Goal: Task Accomplishment & Management: Manage account settings

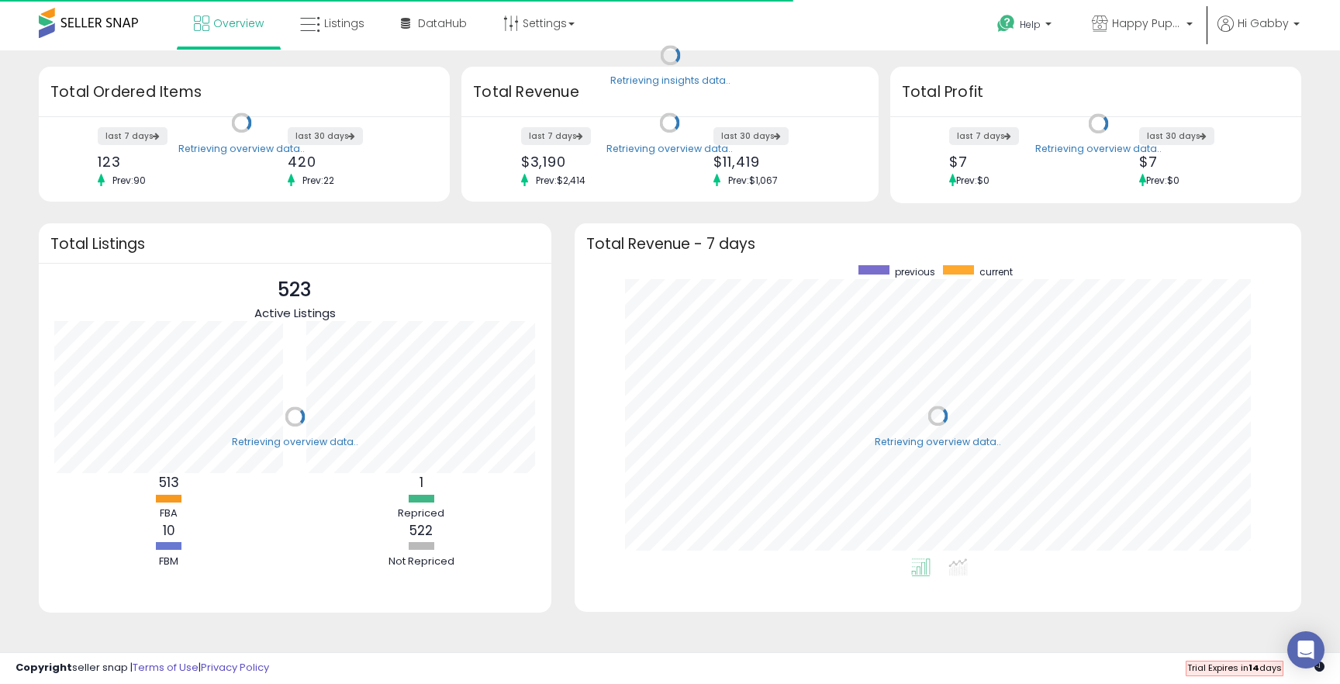
scroll to position [293, 695]
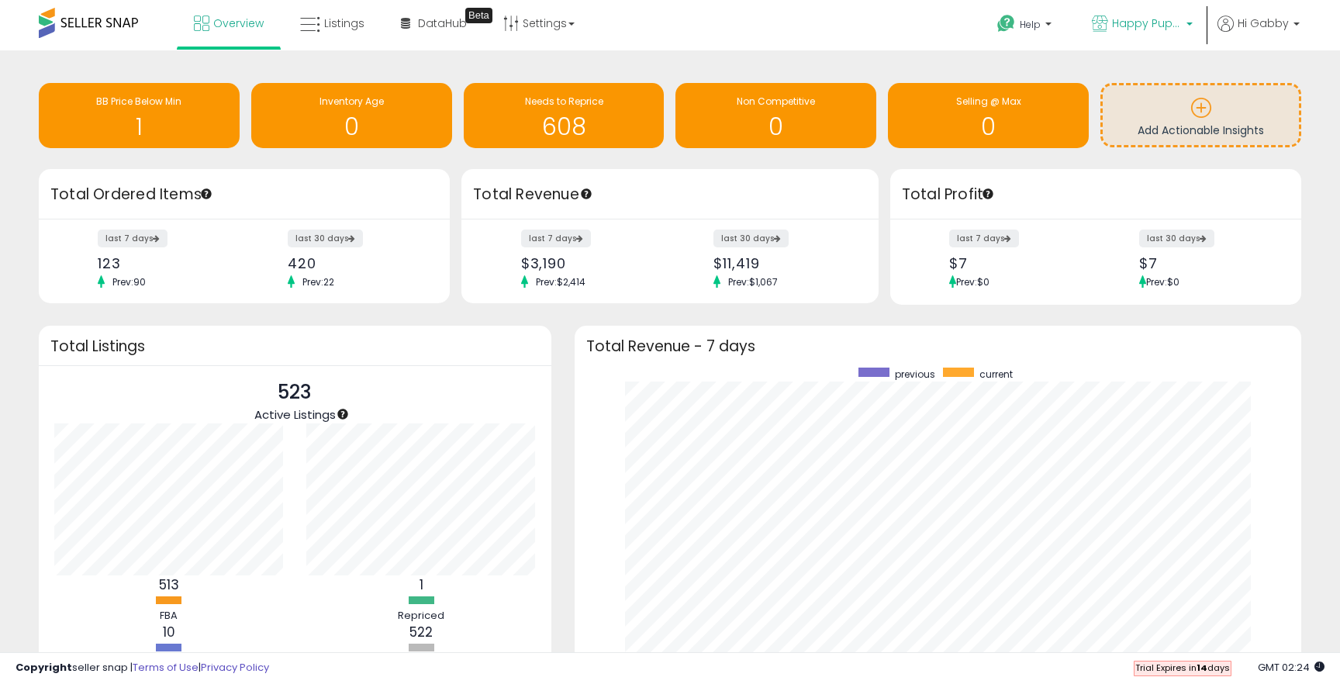
click at [1164, 31] on p "Happy Pup Express" at bounding box center [1142, 25] width 101 height 19
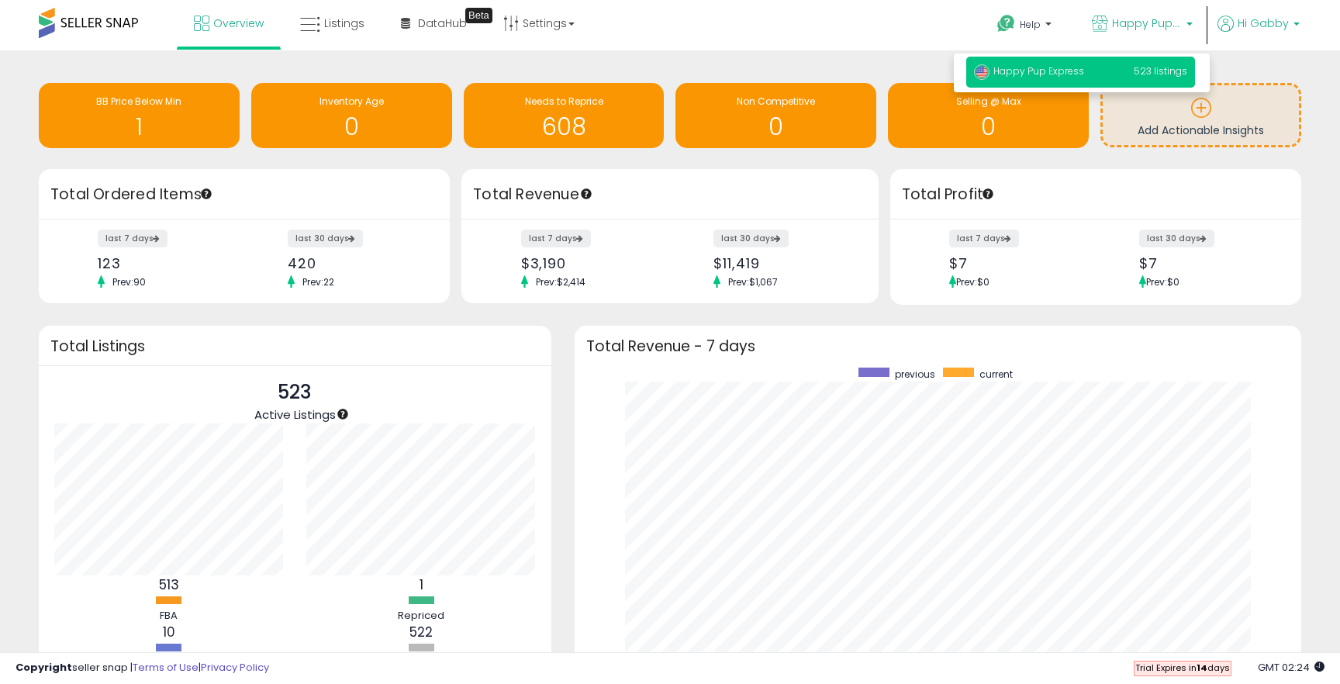
click at [1240, 18] on span "Hi Gabby" at bounding box center [1262, 24] width 51 height 16
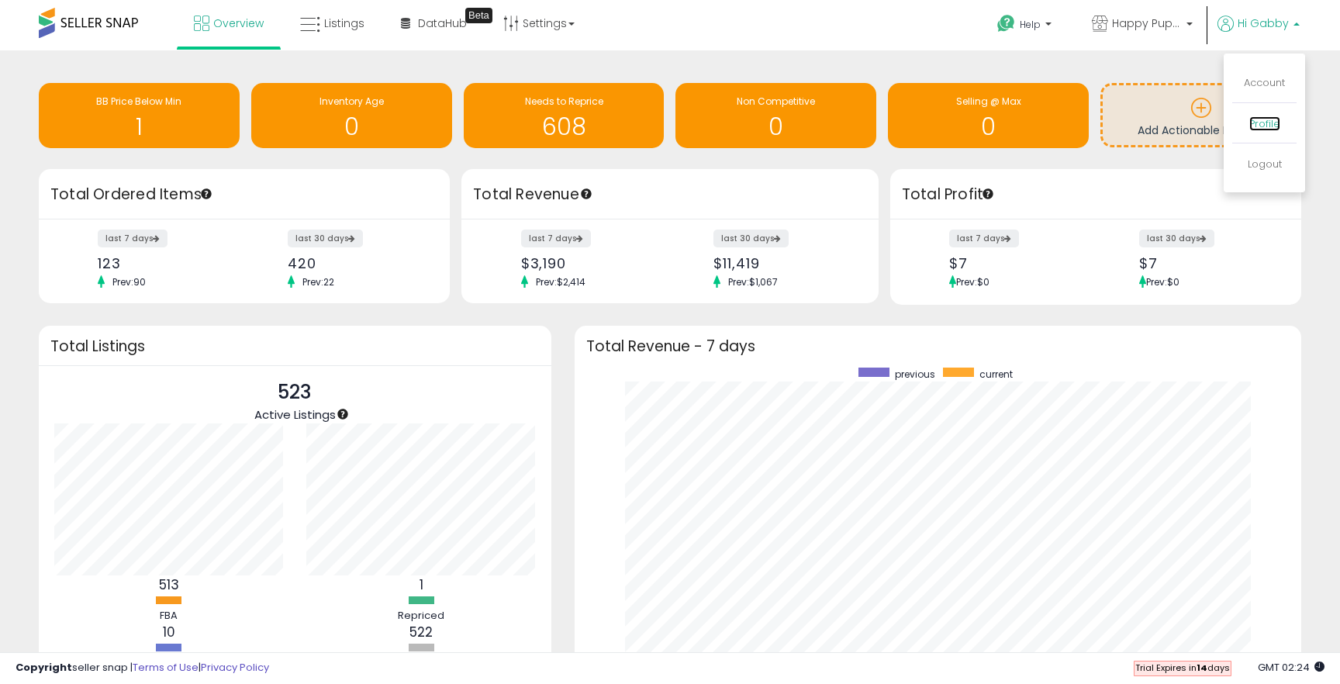
click at [1266, 128] on link "Profile" at bounding box center [1264, 123] width 31 height 15
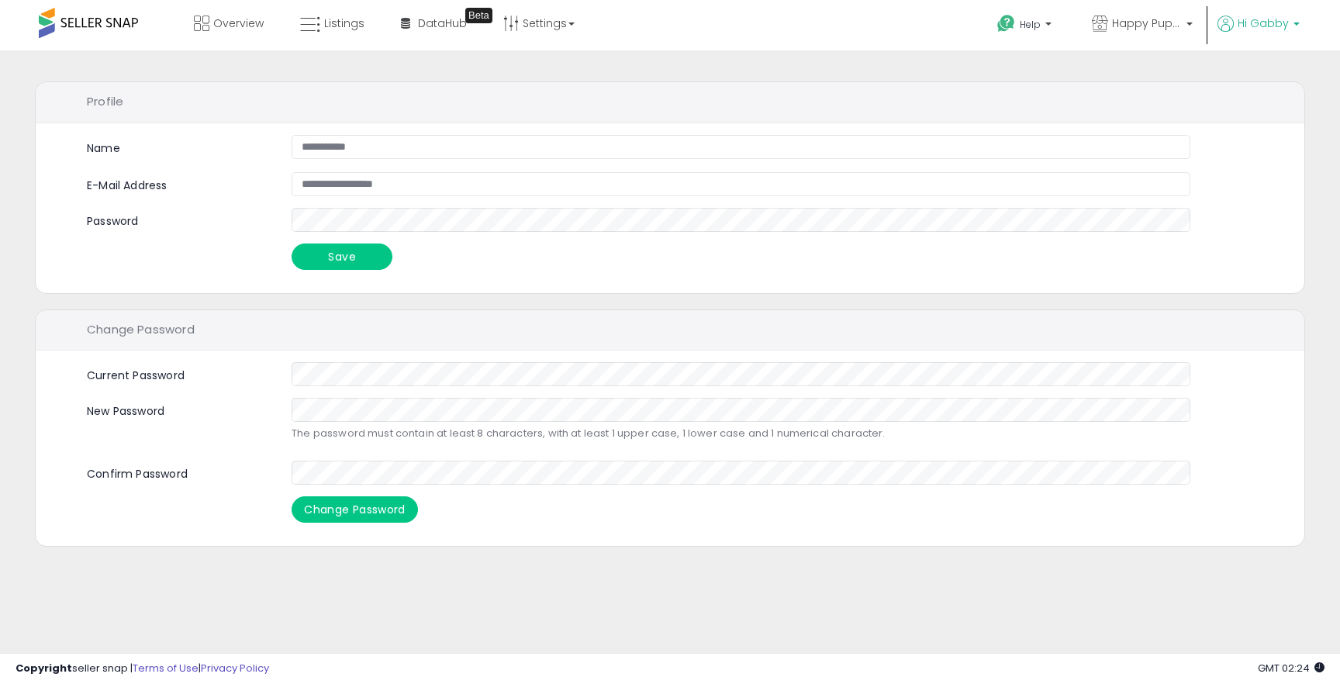
click at [1273, 37] on link "Hi Gabby" at bounding box center [1258, 33] width 82 height 35
click at [1267, 76] on link "Account" at bounding box center [1263, 82] width 41 height 15
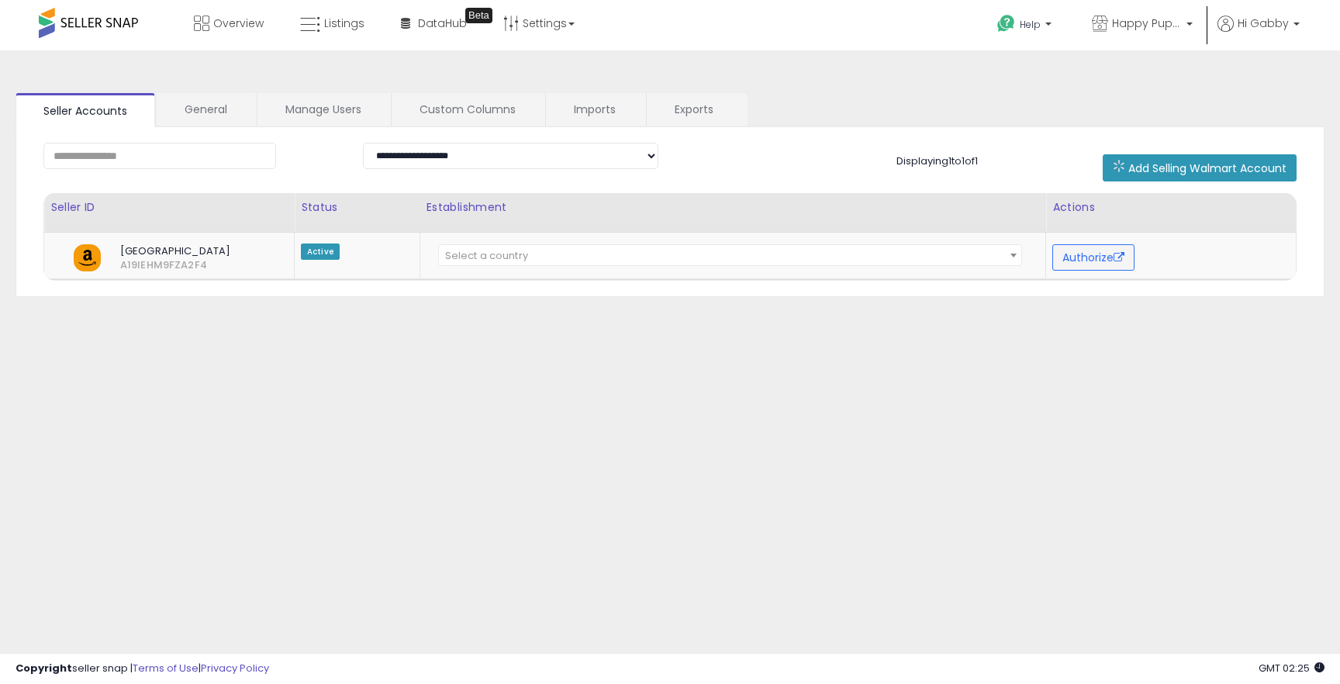
click at [219, 127] on div "**********" at bounding box center [670, 212] width 1309 height 170
click at [211, 112] on link "General" at bounding box center [206, 109] width 98 height 33
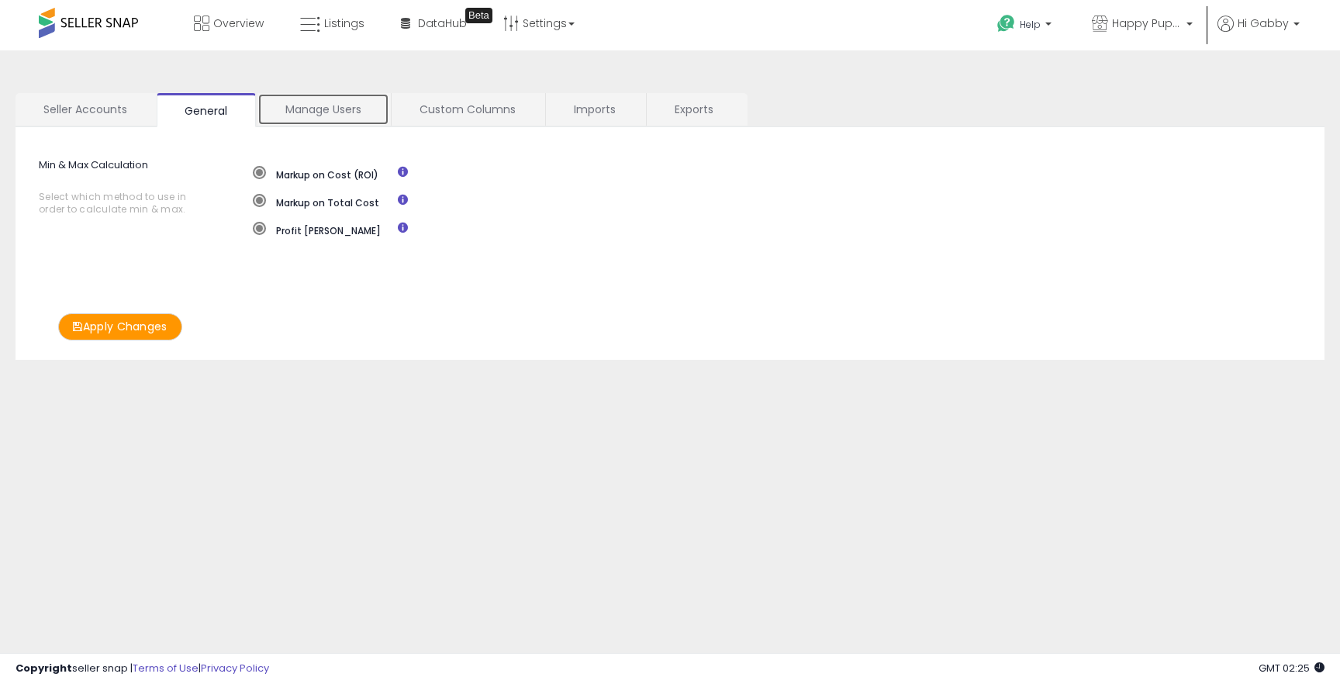
click at [318, 115] on link "Manage Users" at bounding box center [323, 109] width 132 height 33
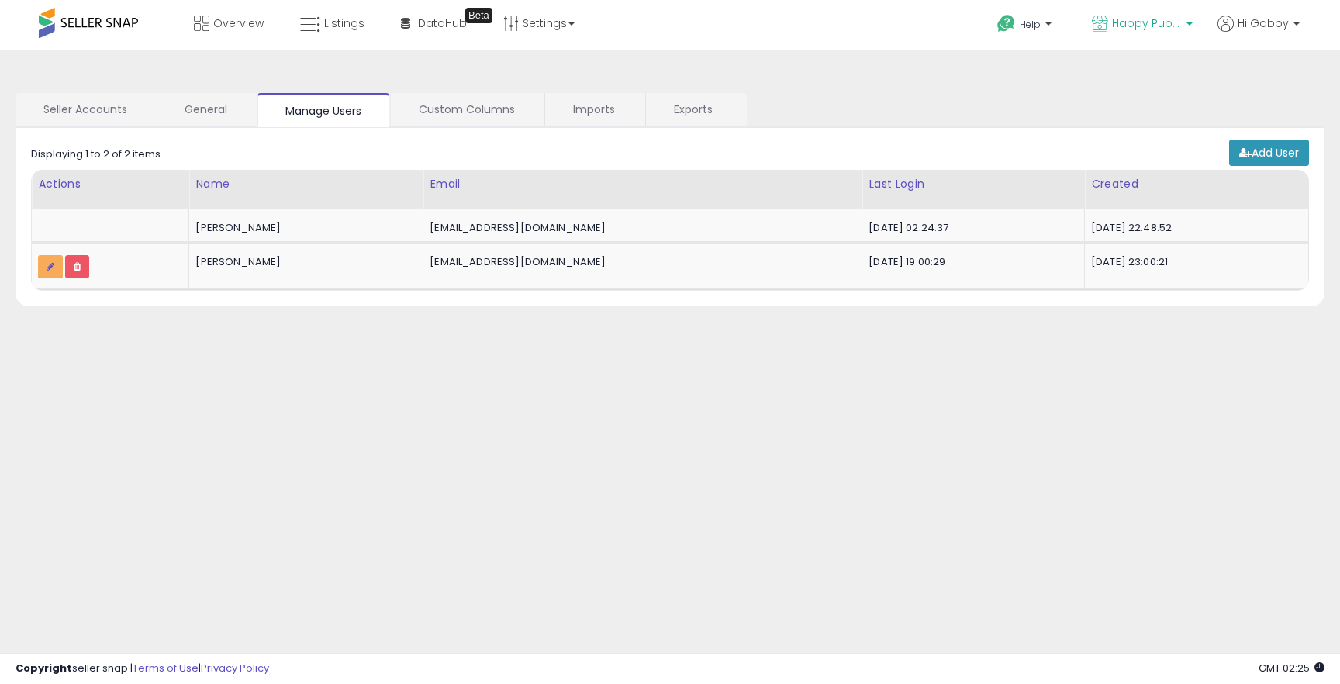
click at [1129, 33] on p "Happy Pup Express" at bounding box center [1142, 25] width 101 height 19
click at [1236, 47] on link "Hi Gabby" at bounding box center [1258, 33] width 82 height 35
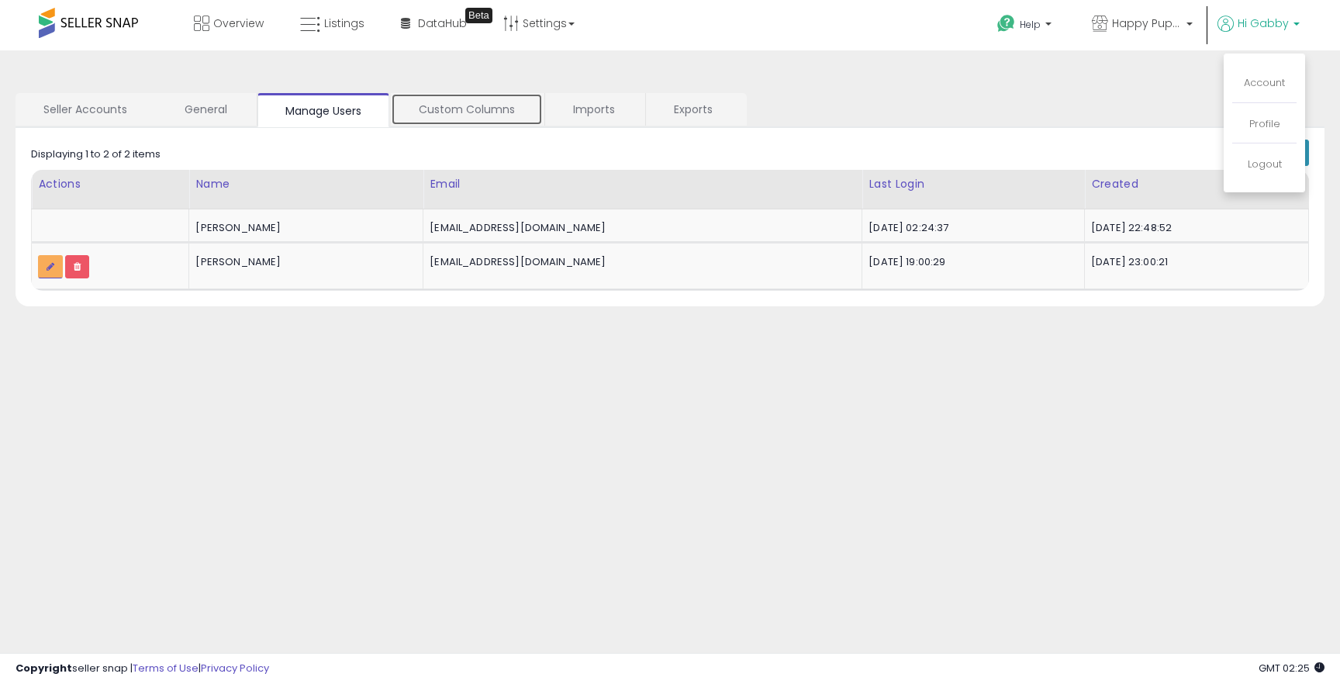
click at [488, 122] on link "Custom Columns" at bounding box center [467, 109] width 152 height 33
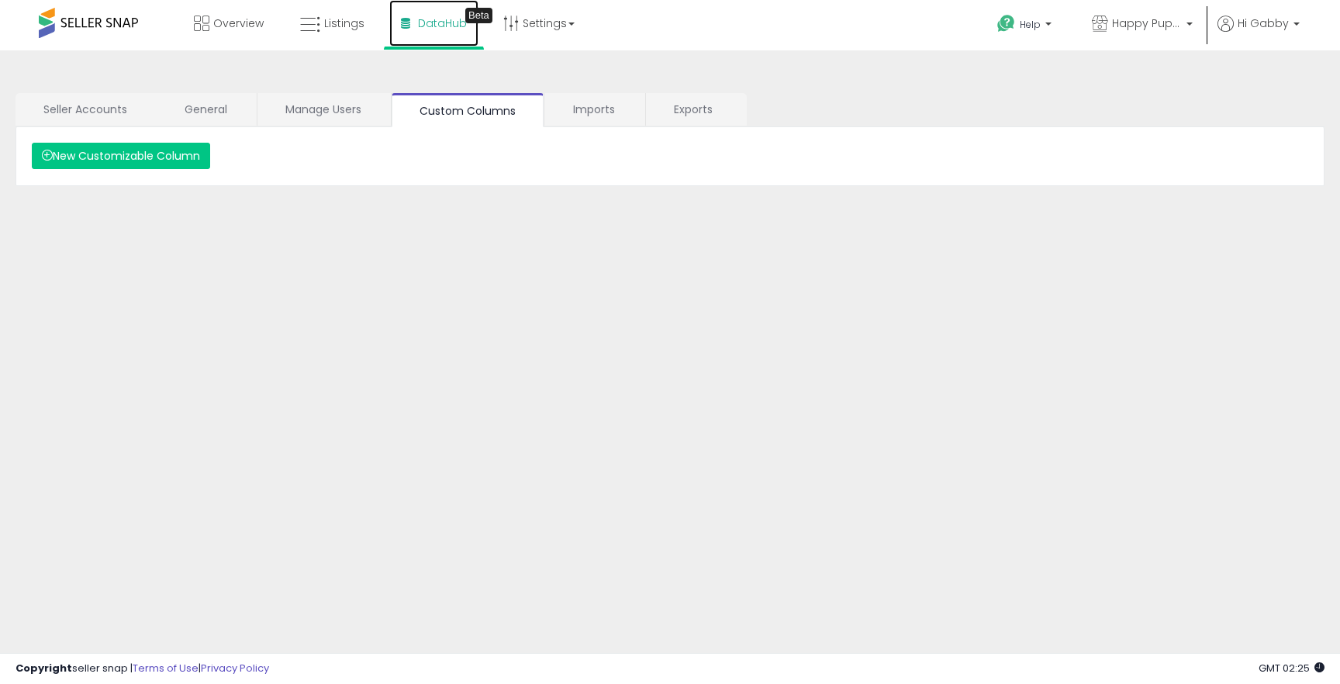
click at [461, 44] on link "DataHub Beta" at bounding box center [433, 23] width 89 height 47
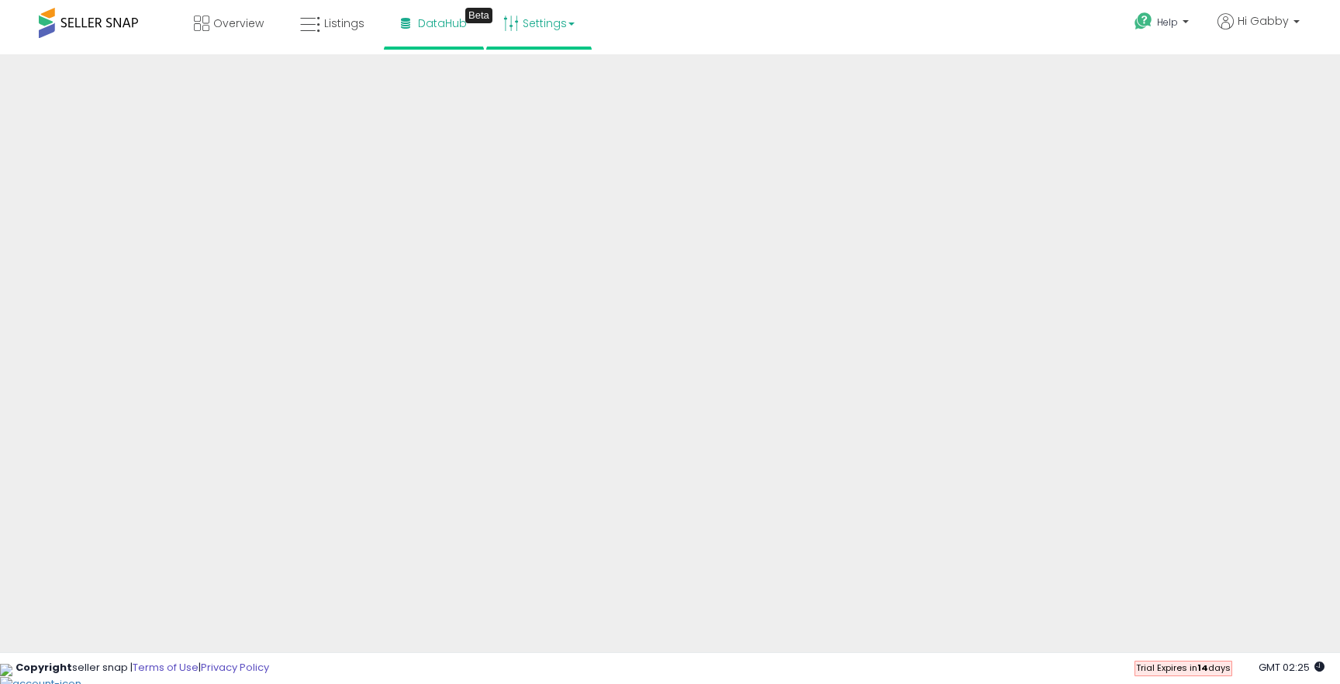
click at [556, 23] on link "Settings" at bounding box center [538, 23] width 95 height 47
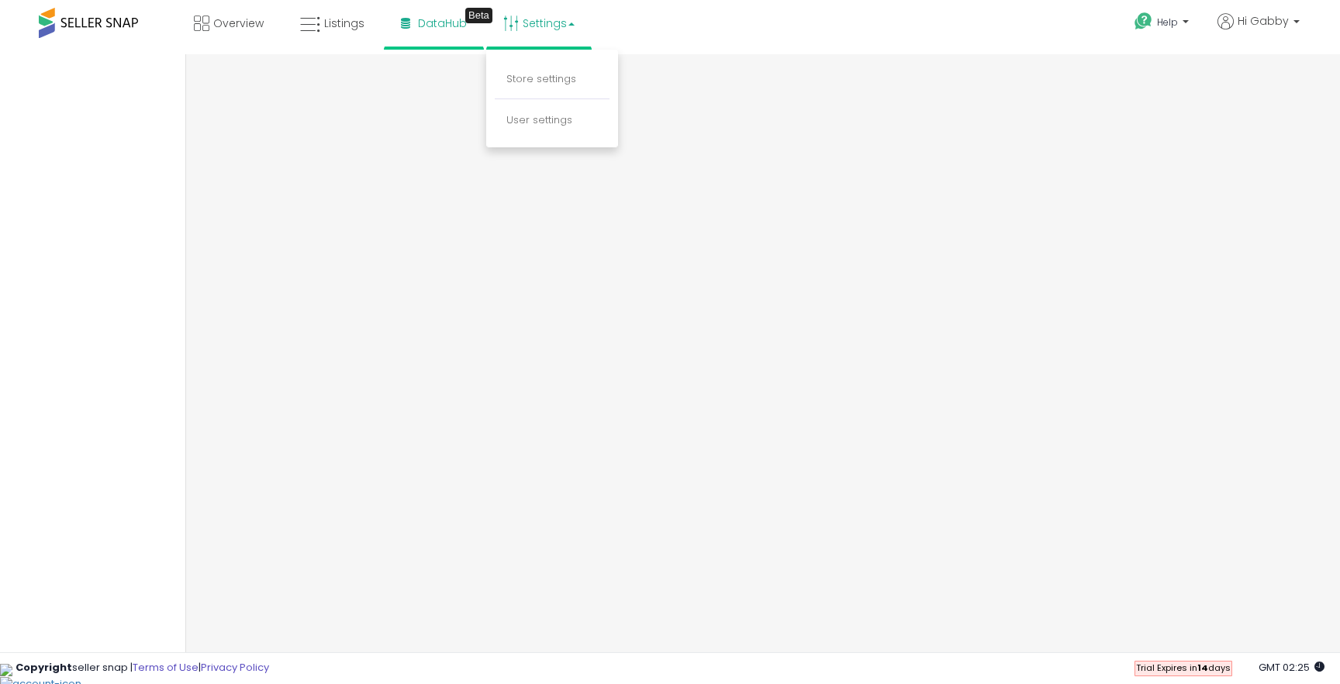
click at [564, 89] on li "Store settings" at bounding box center [552, 79] width 115 height 39
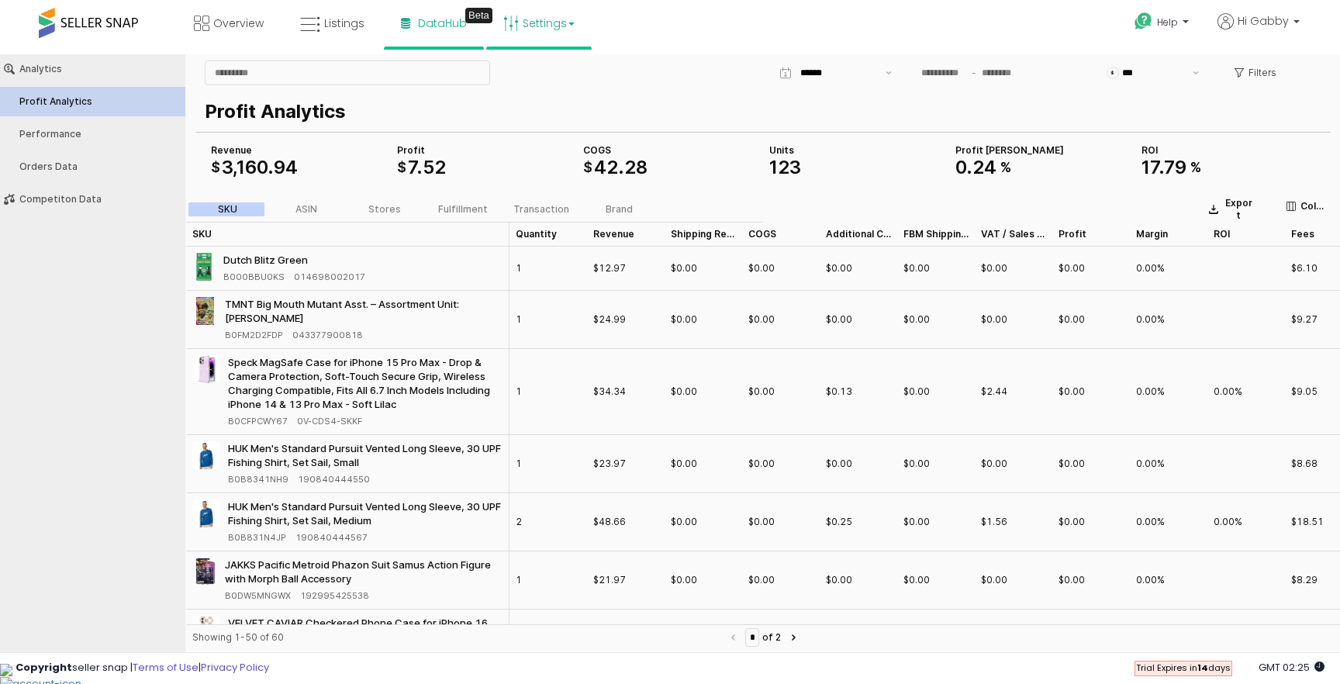
click at [555, 28] on link "Settings" at bounding box center [538, 23] width 95 height 47
click at [548, 122] on link "User settings" at bounding box center [539, 119] width 66 height 15
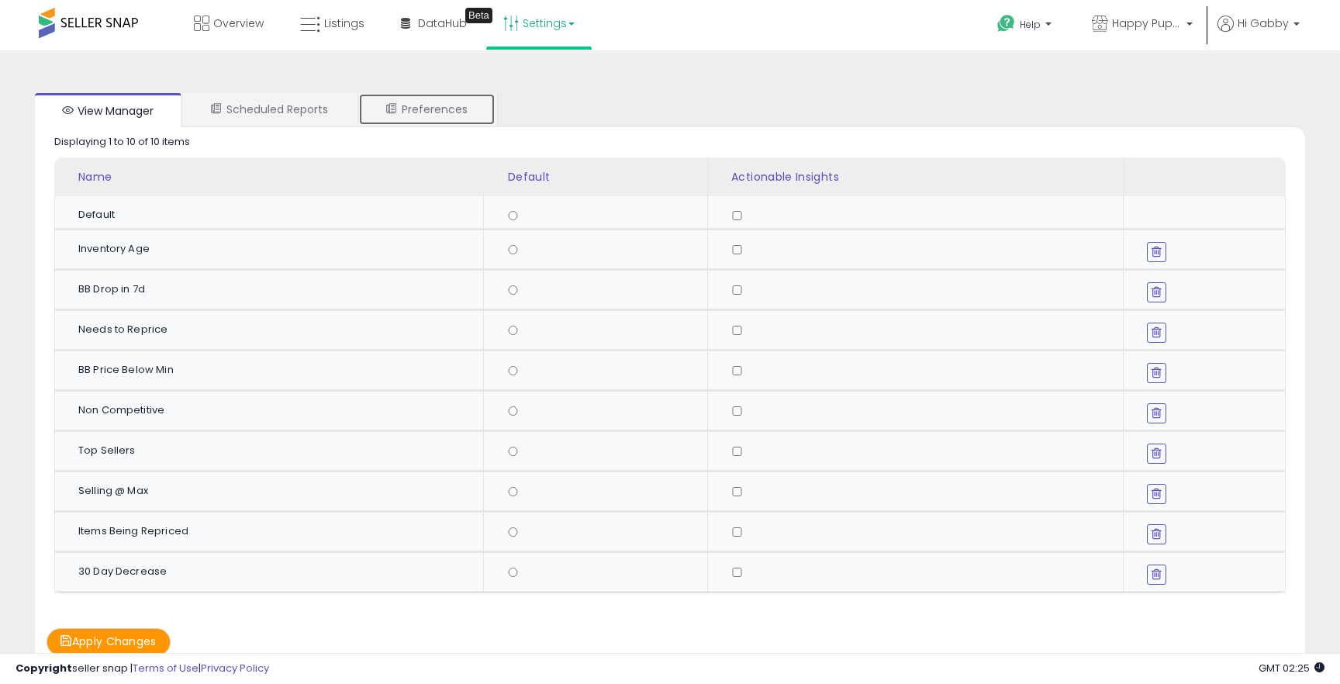
click at [474, 117] on link "Preferences" at bounding box center [426, 109] width 137 height 33
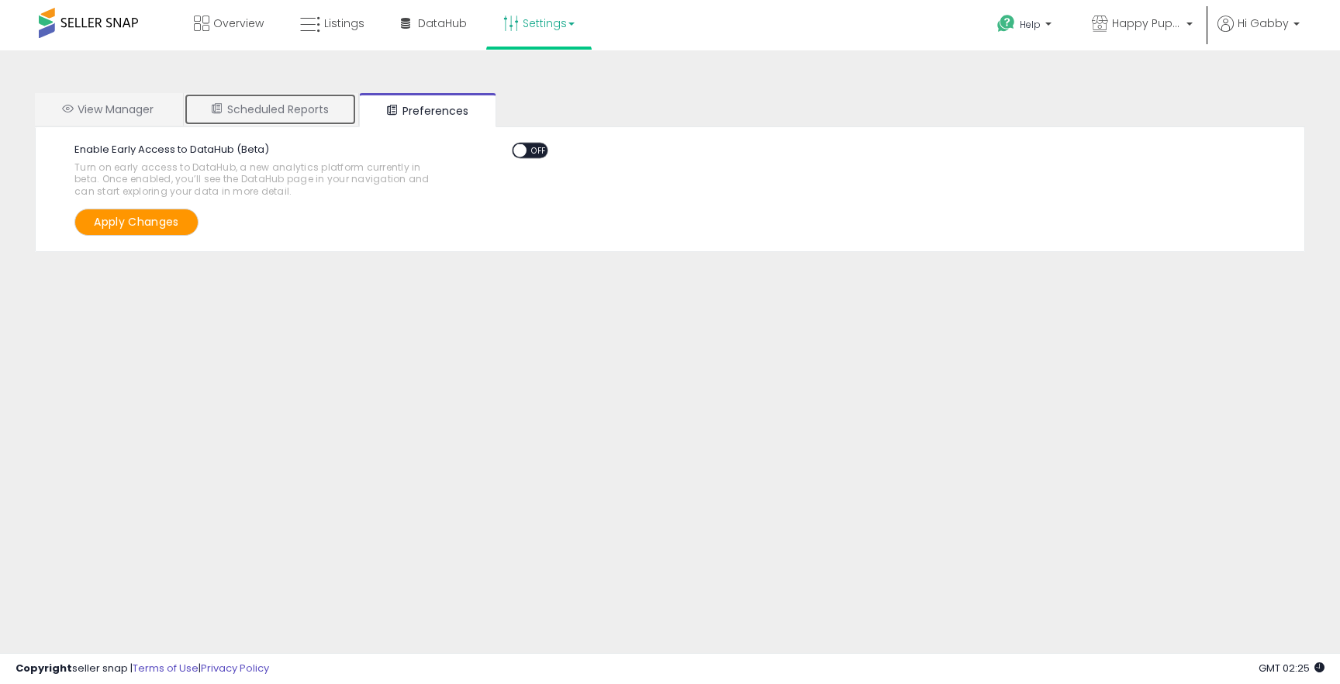
click at [328, 99] on link "Scheduled Reports" at bounding box center [270, 109] width 173 height 33
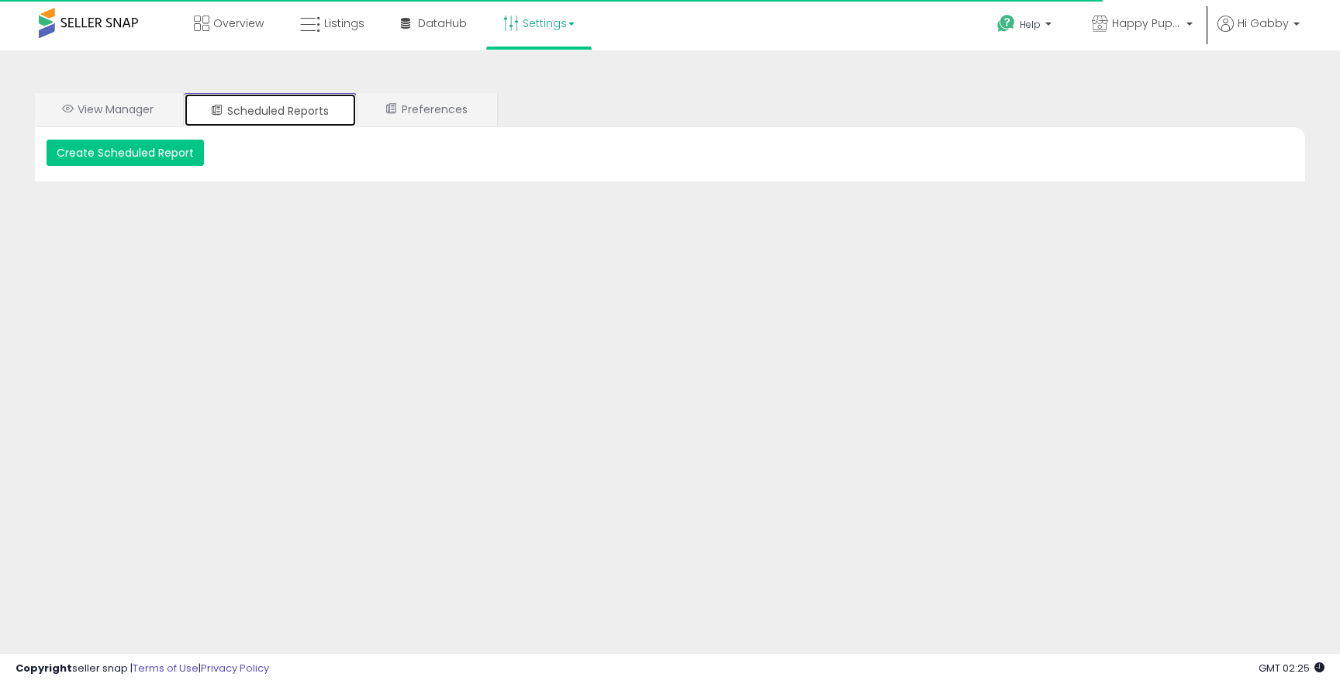
scroll to position [64, 0]
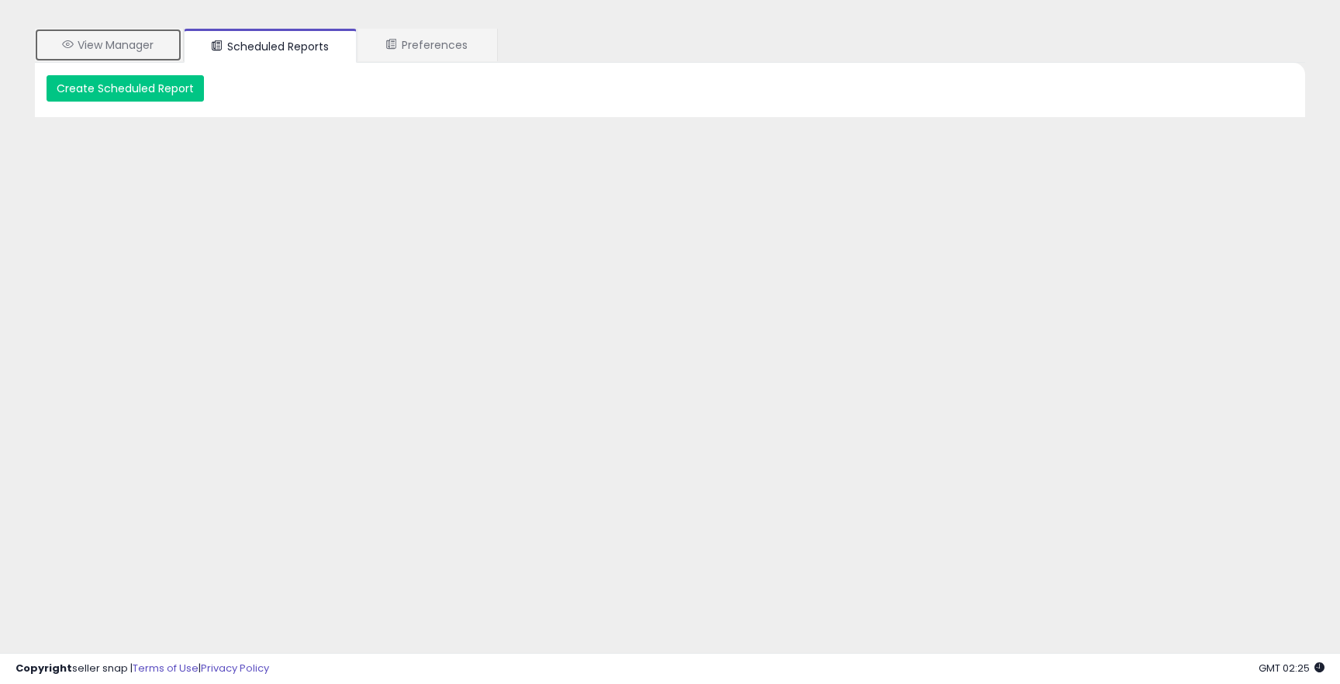
click at [143, 48] on link "View Manager" at bounding box center [108, 45] width 147 height 33
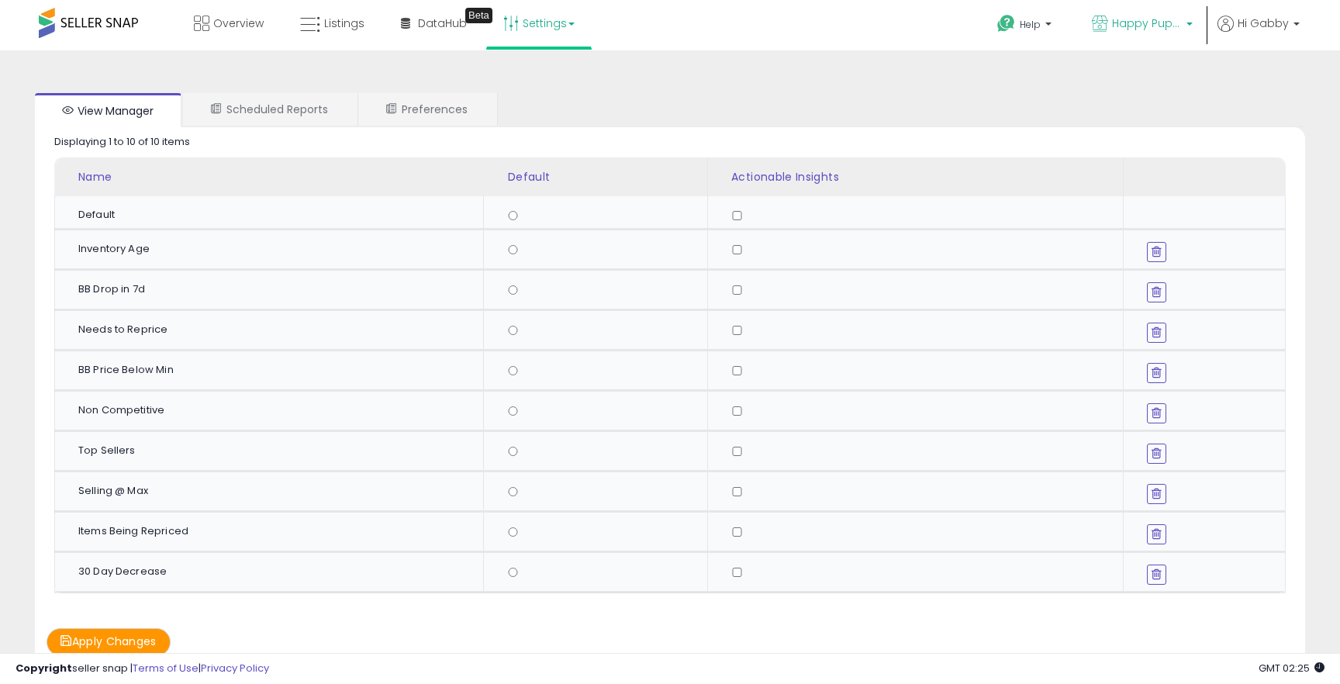
click at [1147, 18] on span "Happy Pup Express" at bounding box center [1147, 24] width 70 height 16
click at [1238, 29] on p "Hi Gabby" at bounding box center [1258, 25] width 82 height 19
click at [1119, 28] on span "Happy Pup Express" at bounding box center [1147, 24] width 70 height 16
click at [1054, 149] on div "Displaying 1 to 10 of 10 items Name Default" at bounding box center [670, 360] width 1270 height 466
